Goal: Task Accomplishment & Management: Manage account settings

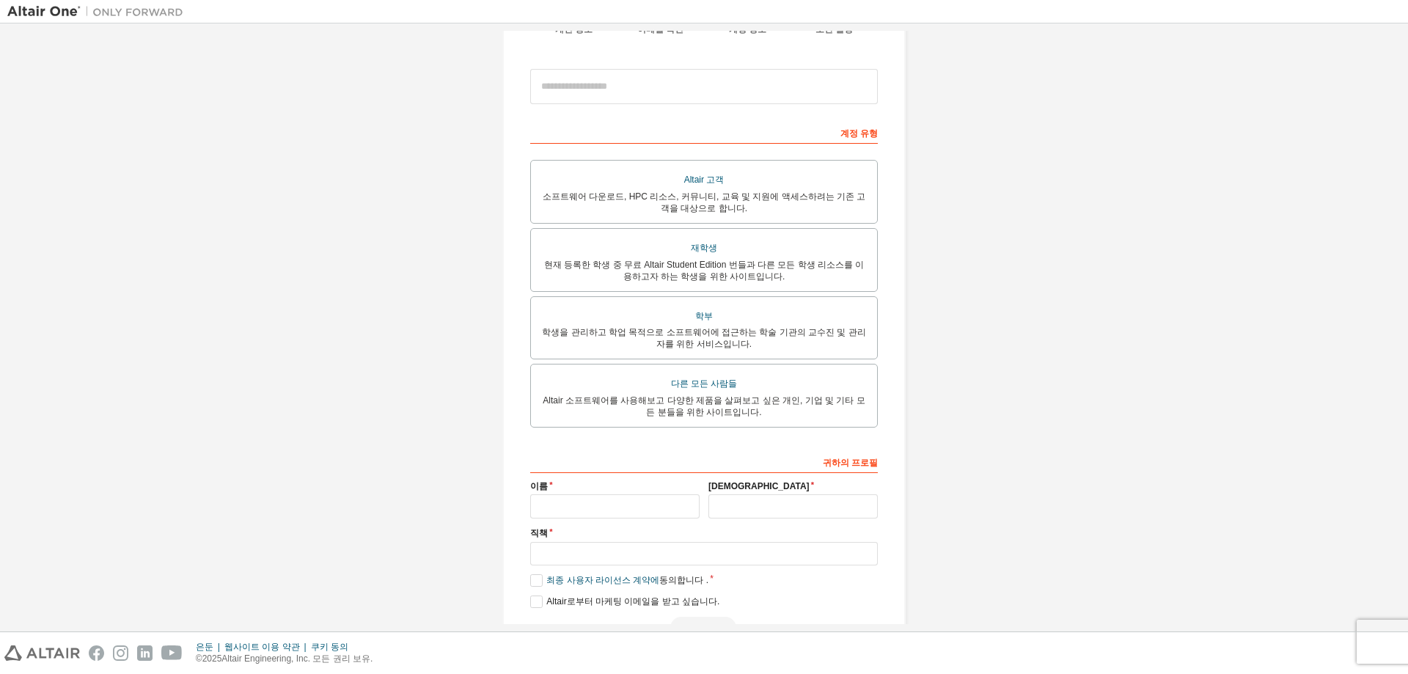
scroll to position [197, 0]
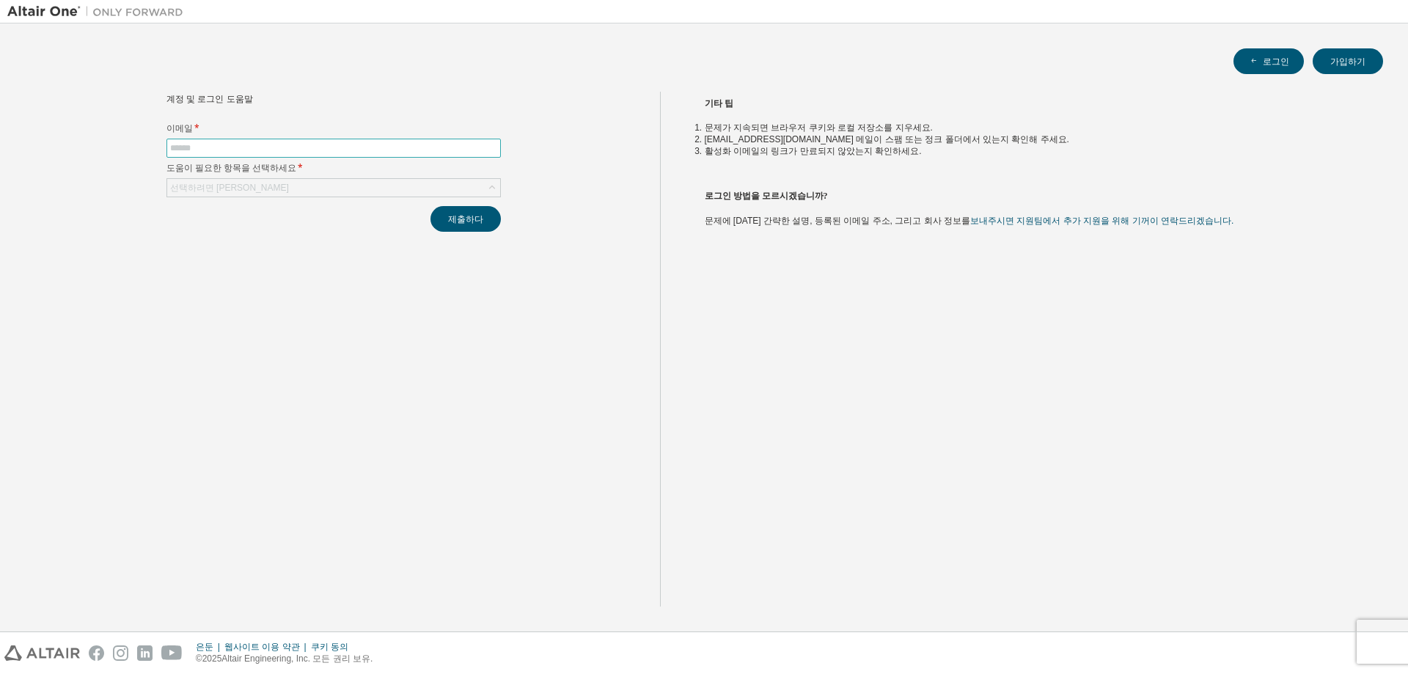
click at [321, 147] on input "text" at bounding box center [333, 148] width 327 height 12
type input "**********"
click at [463, 186] on div "선택하려면 클릭하세요" at bounding box center [333, 188] width 333 height 18
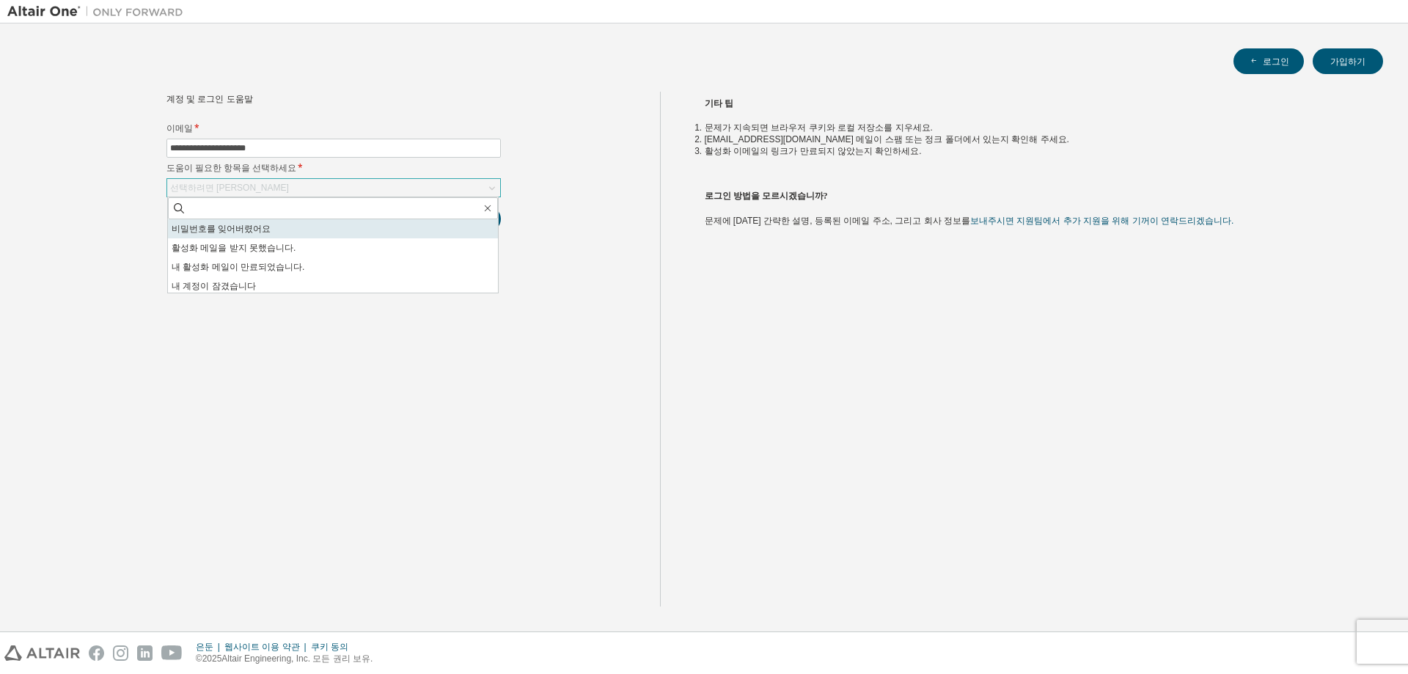
click at [371, 225] on li "비밀번호를 잊어버렸어요" at bounding box center [333, 228] width 330 height 19
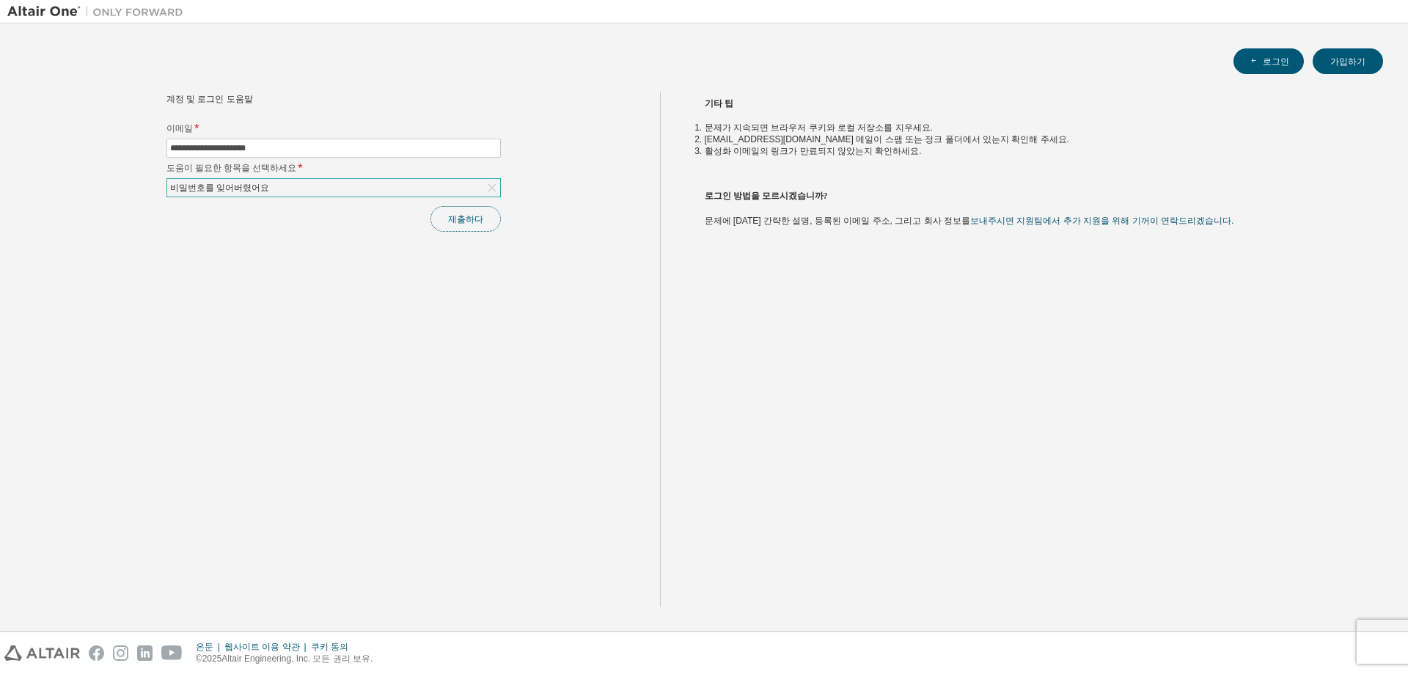
click at [459, 224] on font "제출하다" at bounding box center [465, 219] width 35 height 12
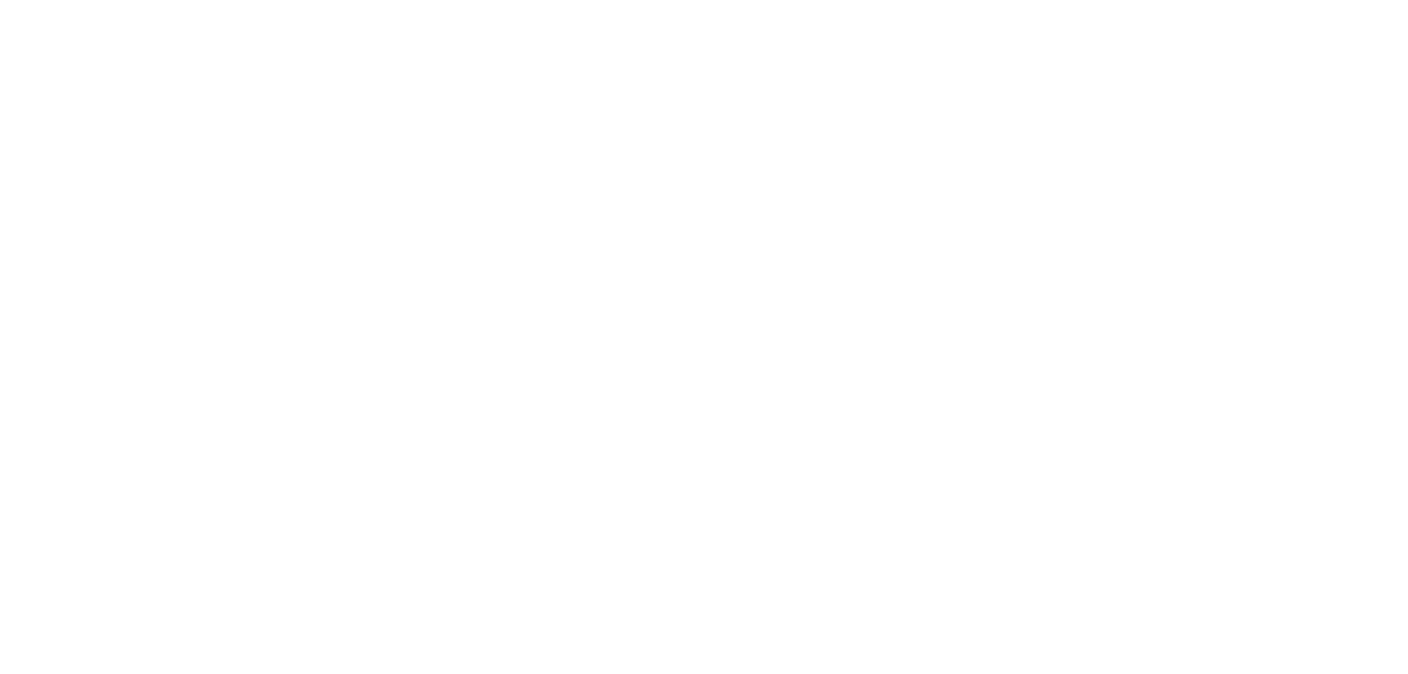
click at [460, 224] on div at bounding box center [704, 337] width 1408 height 674
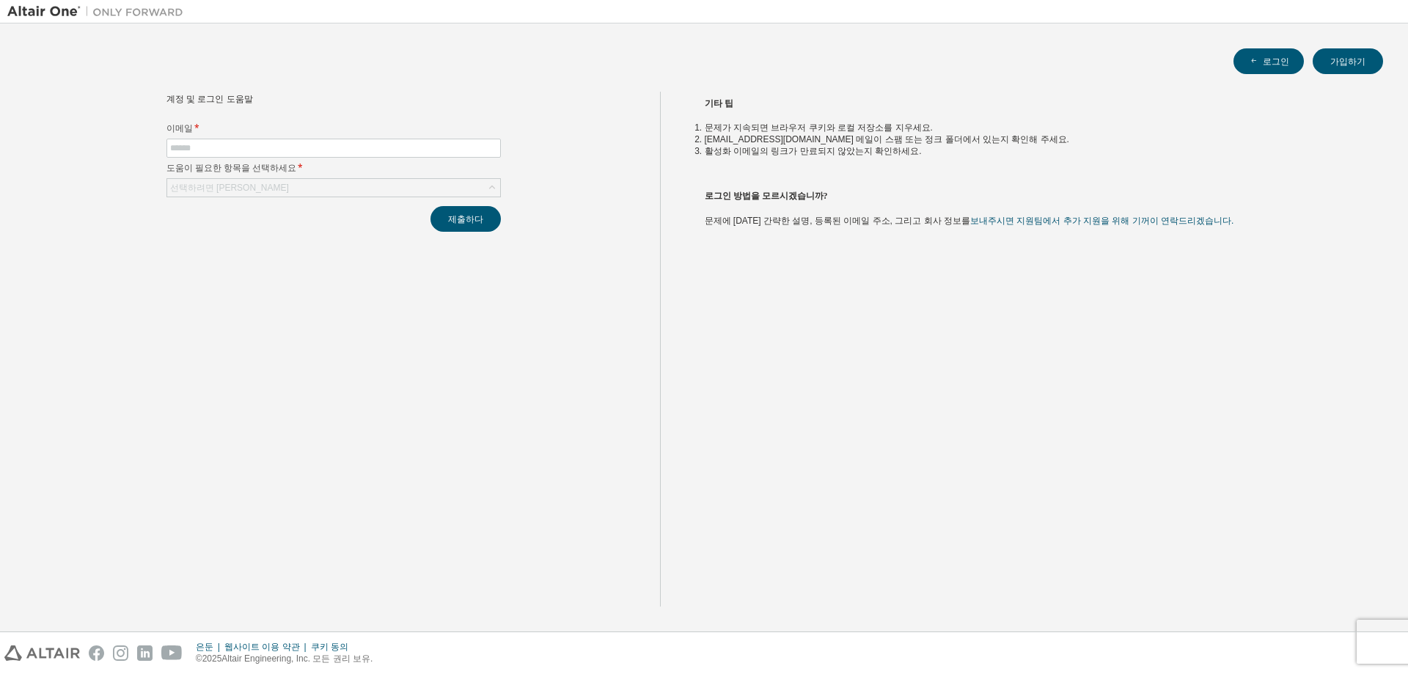
click at [537, 156] on div "계정 및 로그인 도움말 이메일 * 도움이 필요한 항목을 선택하세요 * 선택하려면 클릭하세요 제출하다" at bounding box center [333, 349] width 653 height 515
click at [461, 150] on input "text" at bounding box center [333, 148] width 327 height 12
type input "**********"
click at [288, 178] on div "선택하려면 클릭하세요" at bounding box center [333, 187] width 334 height 19
click at [286, 187] on div "선택하려면 클릭하세요" at bounding box center [333, 188] width 333 height 18
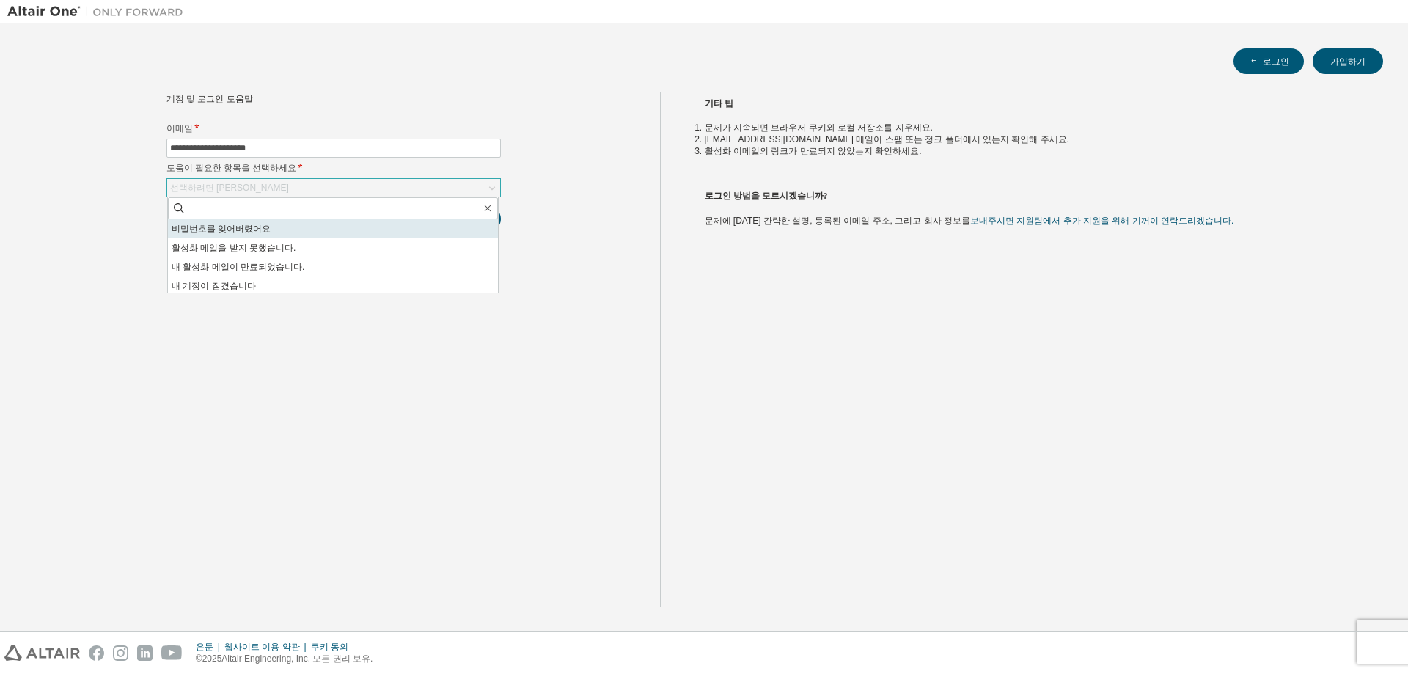
click at [277, 224] on li "비밀번호를 잊어버렸어요" at bounding box center [333, 228] width 330 height 19
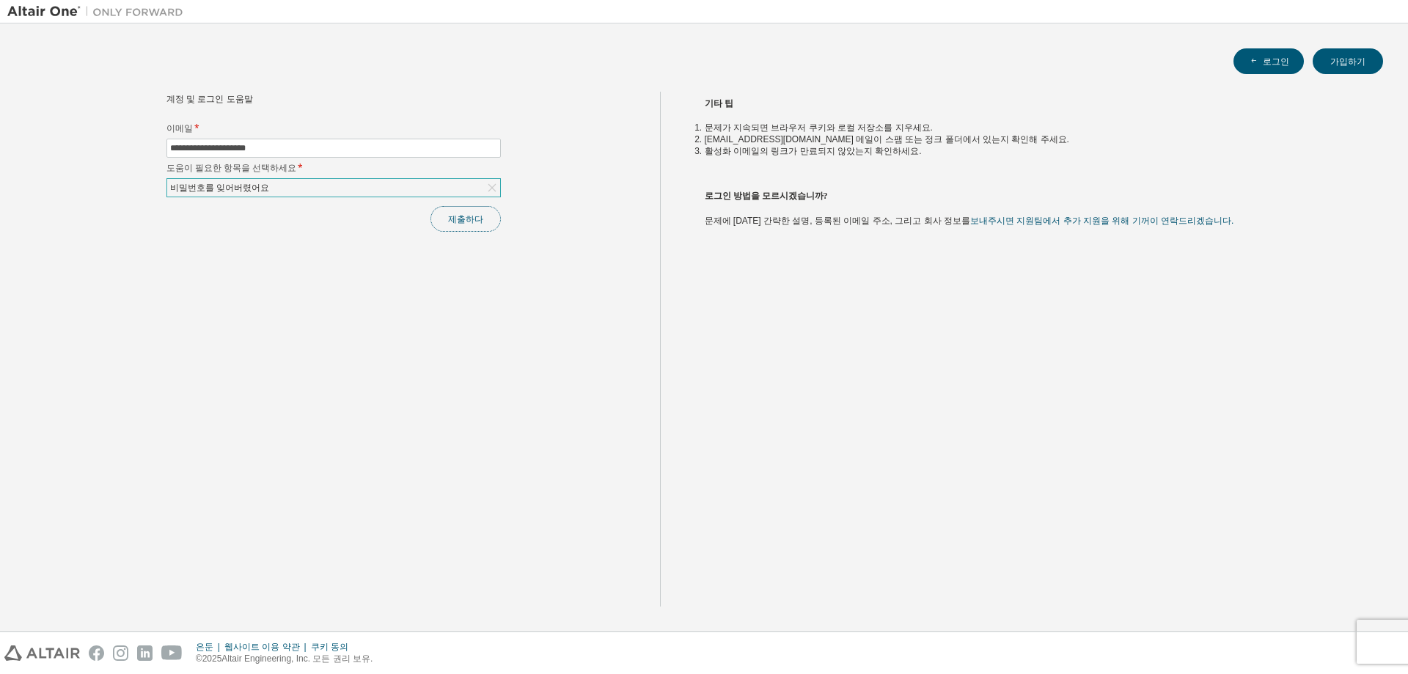
click at [481, 217] on font "제출하다" at bounding box center [465, 219] width 35 height 12
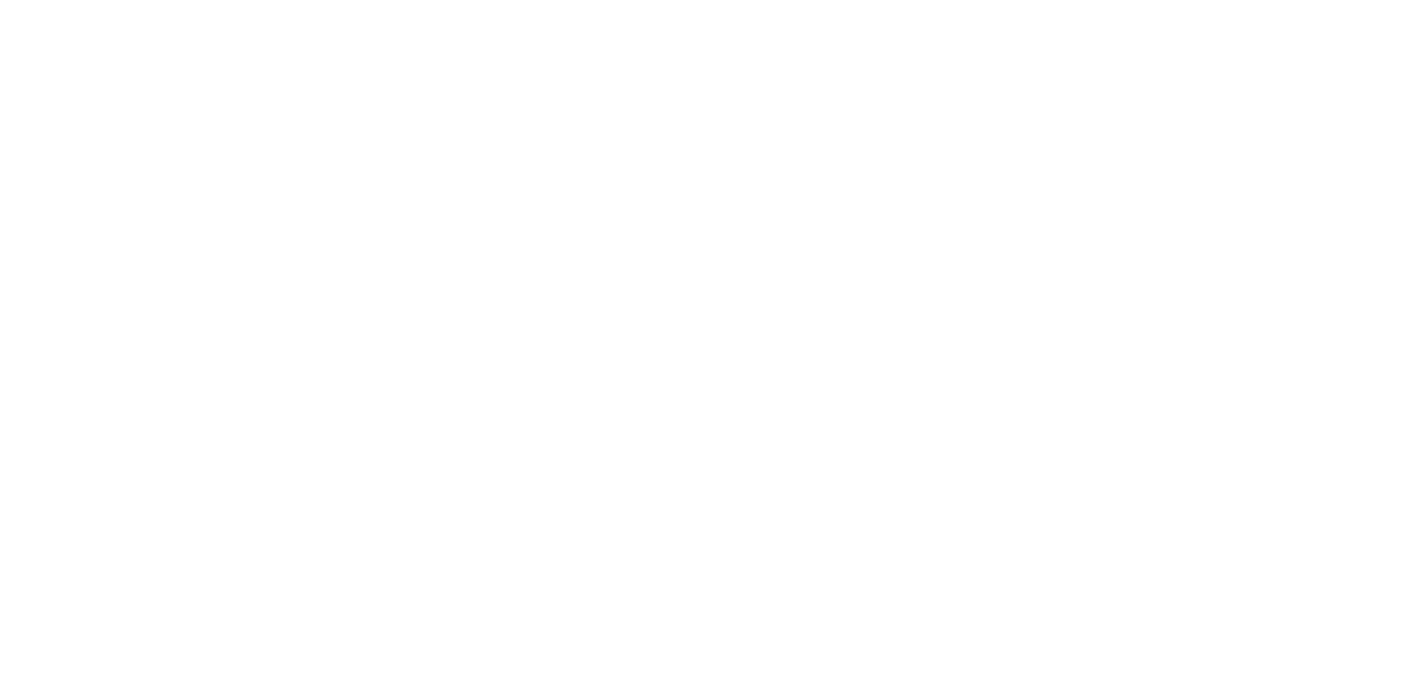
click at [985, 157] on div at bounding box center [704, 337] width 1408 height 674
click at [414, 72] on div at bounding box center [704, 337] width 1408 height 674
